Goal: Task Accomplishment & Management: Manage account settings

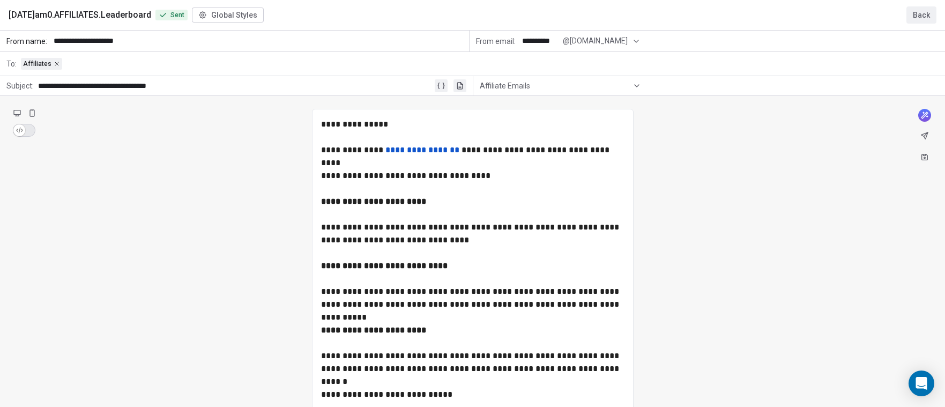
click at [927, 11] on button "Back" at bounding box center [921, 14] width 30 height 17
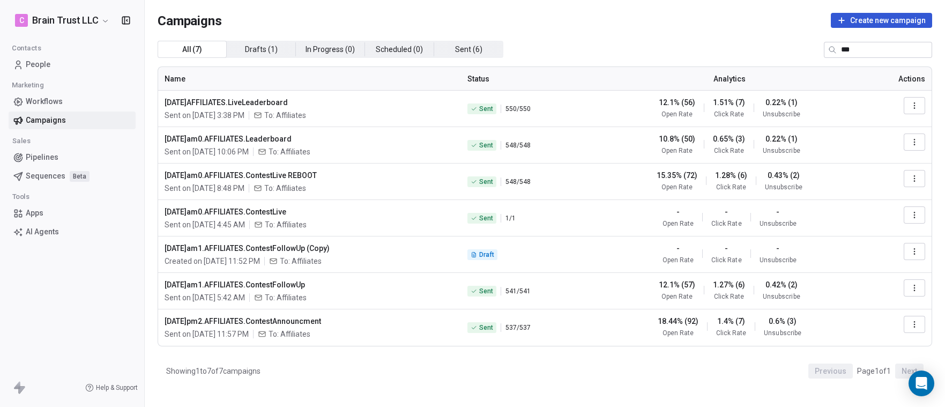
click at [59, 120] on span "Campaigns" at bounding box center [46, 120] width 40 height 11
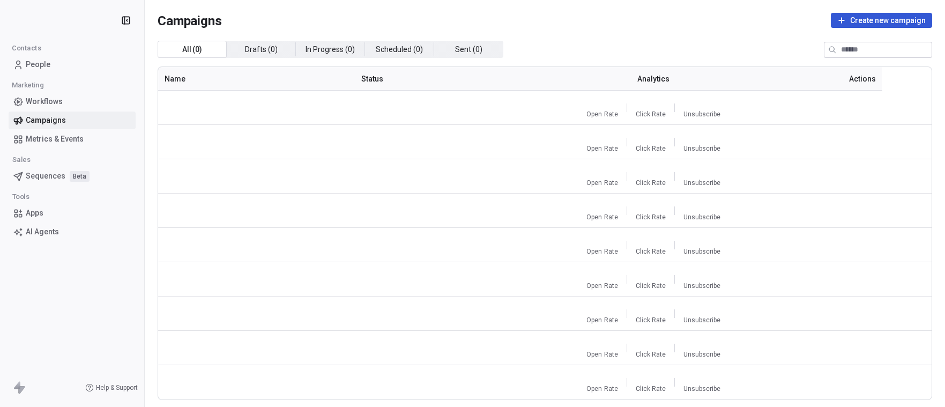
click at [731, 47] on div "All ( 0 ) All ( 0 ) Drafts ( 0 ) Drafts ( 0 ) In Progress ( 0 ) In Progress ( 0…" at bounding box center [545, 49] width 774 height 17
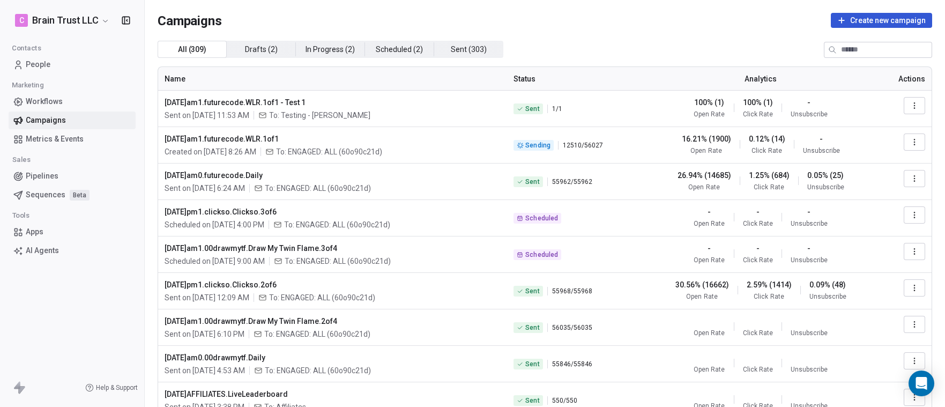
click at [910, 103] on icon "button" at bounding box center [914, 105] width 9 height 9
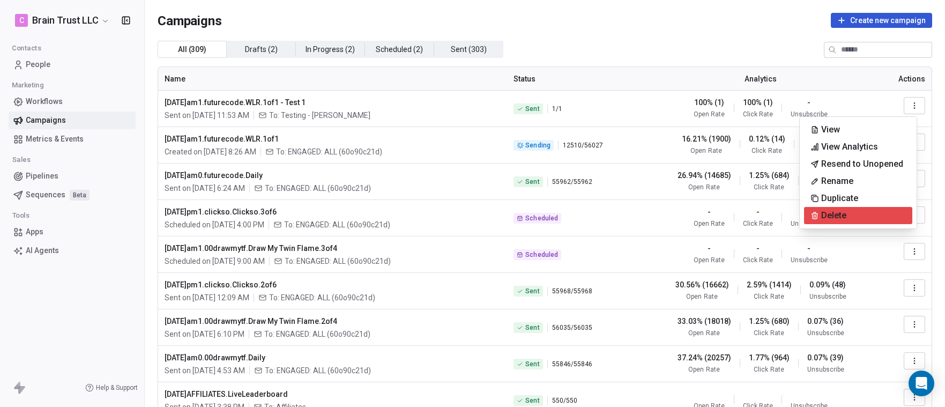
click at [839, 211] on span "Delete" at bounding box center [833, 215] width 25 height 13
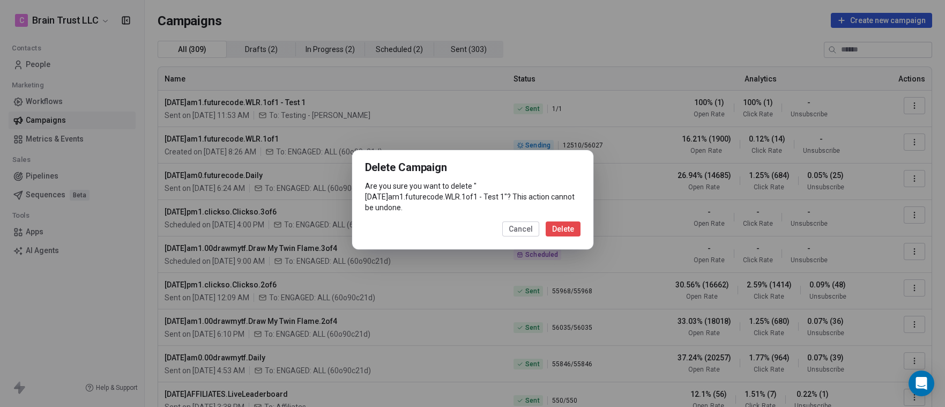
click at [562, 225] on button "Delete" at bounding box center [562, 228] width 35 height 15
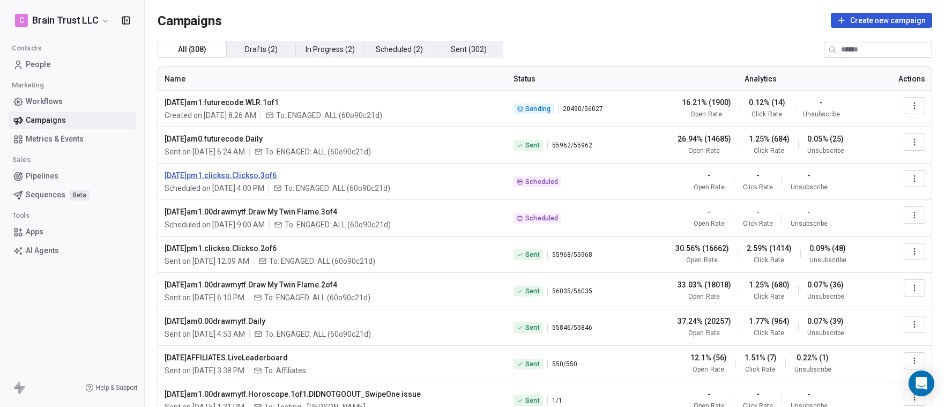
click at [258, 176] on span "[DATE]pm1.clickso.Clickso.3of6" at bounding box center [332, 175] width 336 height 11
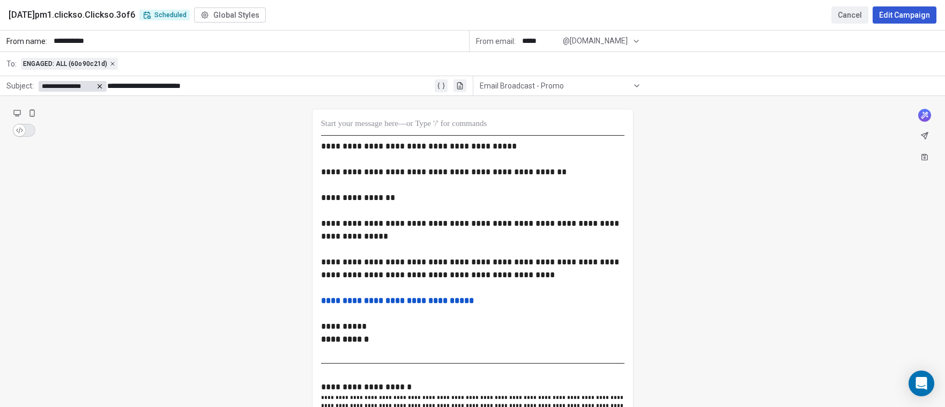
click at [892, 14] on button "Edit Campaign" at bounding box center [904, 14] width 64 height 17
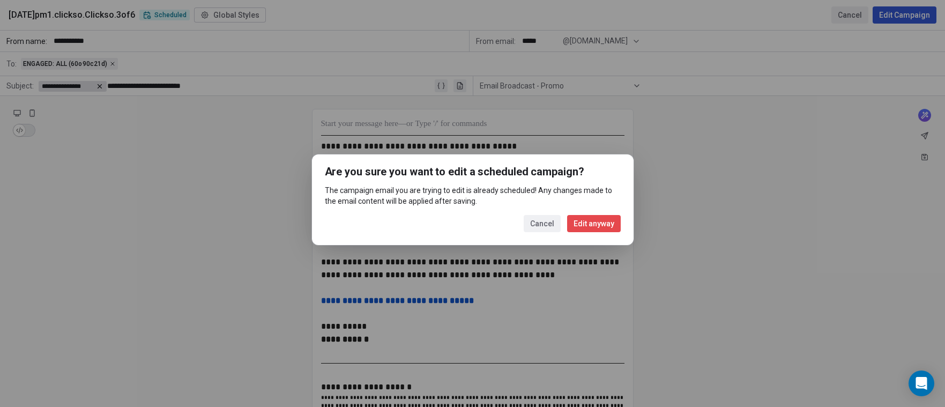
click at [598, 222] on button "Edit anyway" at bounding box center [594, 223] width 54 height 17
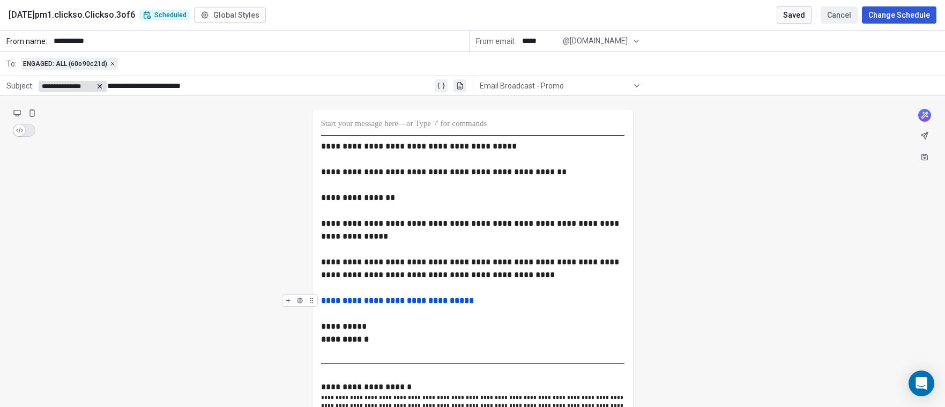
click at [440, 298] on strong "**********" at bounding box center [397, 300] width 153 height 8
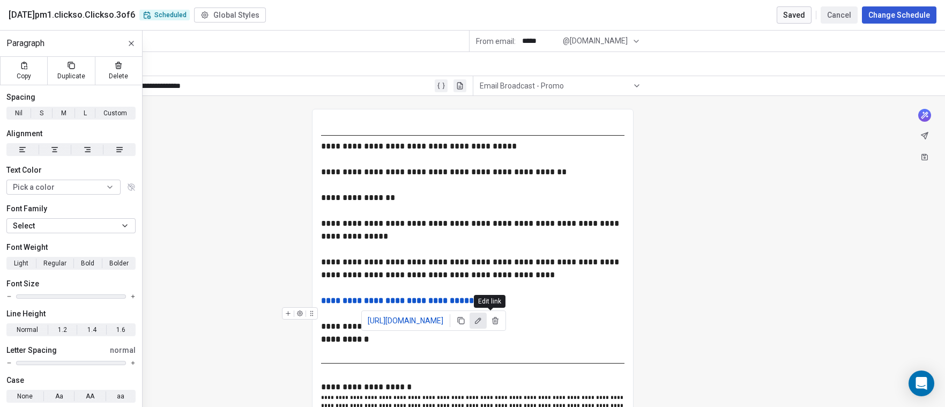
click at [481, 320] on icon at bounding box center [477, 320] width 5 height 5
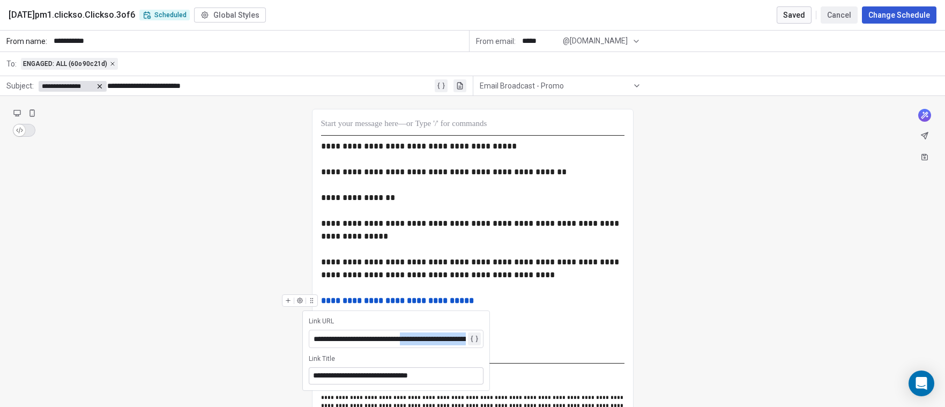
scroll to position [0, 100]
drag, startPoint x: 437, startPoint y: 340, endPoint x: 502, endPoint y: 339, distance: 65.4
click at [528, 332] on div "**********" at bounding box center [472, 283] width 303 height 330
click at [505, 309] on div at bounding box center [472, 313] width 303 height 13
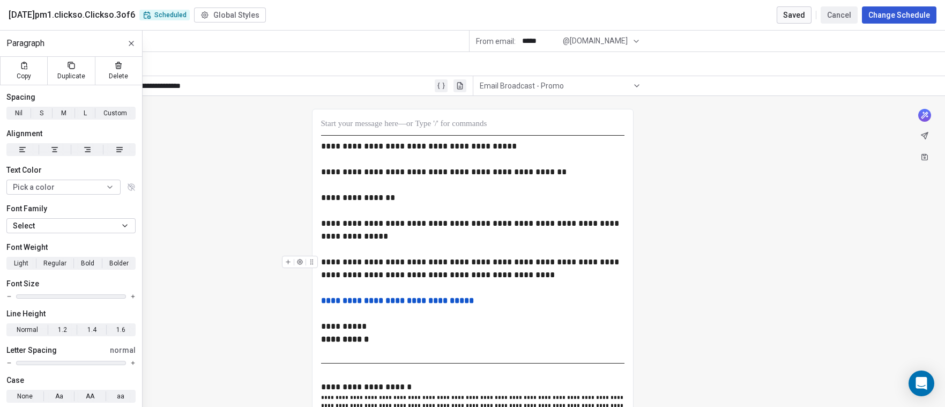
click at [839, 13] on button "Cancel" at bounding box center [838, 14] width 37 height 17
